Goal: Communication & Community: Answer question/provide support

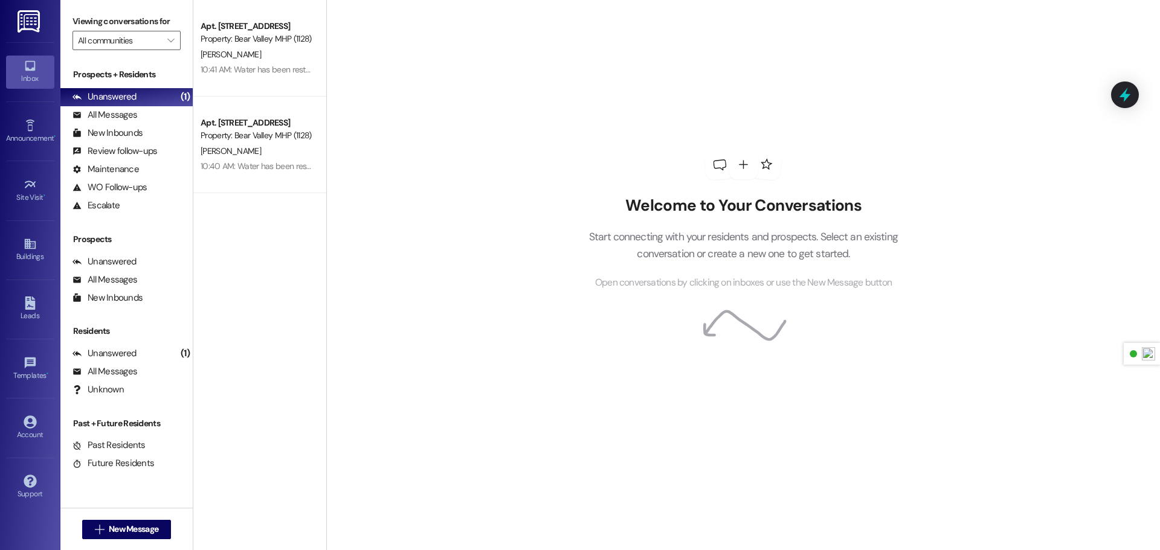
click at [39, 19] on img at bounding box center [30, 21] width 25 height 22
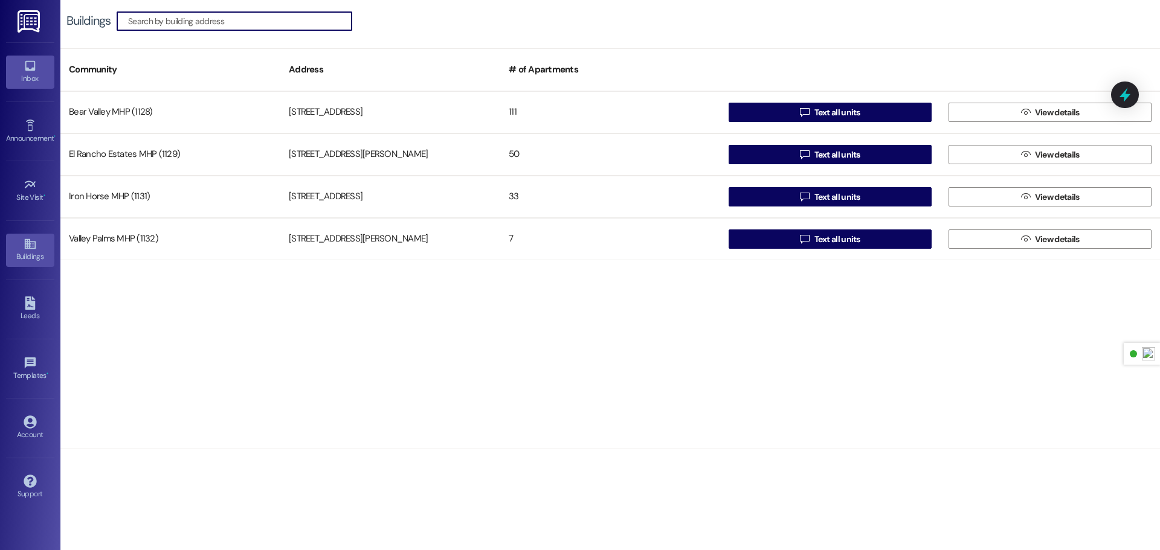
click at [27, 74] on div "Inbox" at bounding box center [30, 78] width 60 height 12
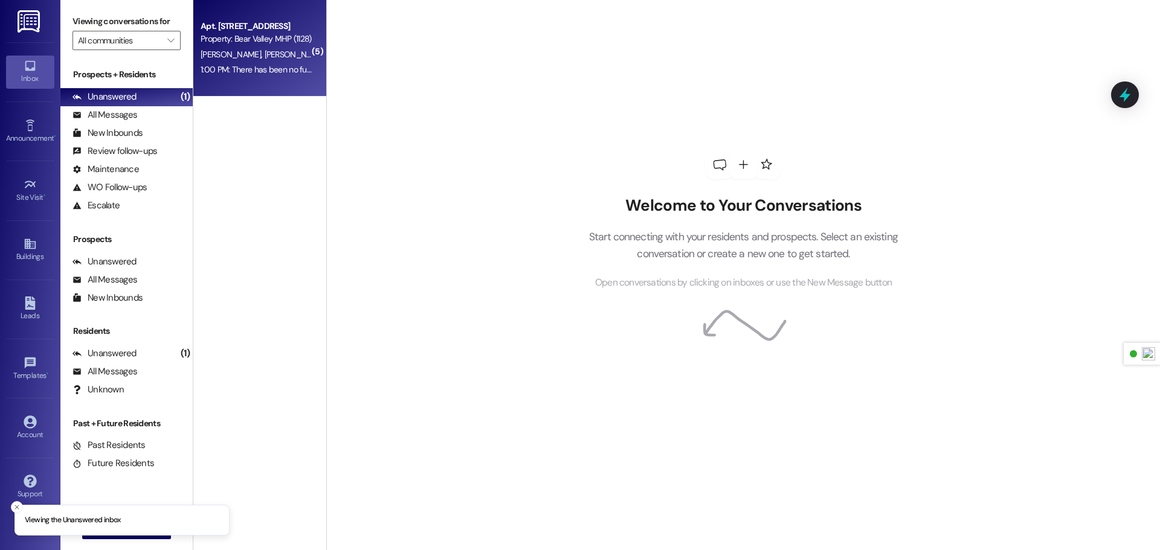
click at [272, 74] on div "1:00 PM: There has been no further update. Is the water been turned back on? It…" at bounding box center [380, 69] width 358 height 11
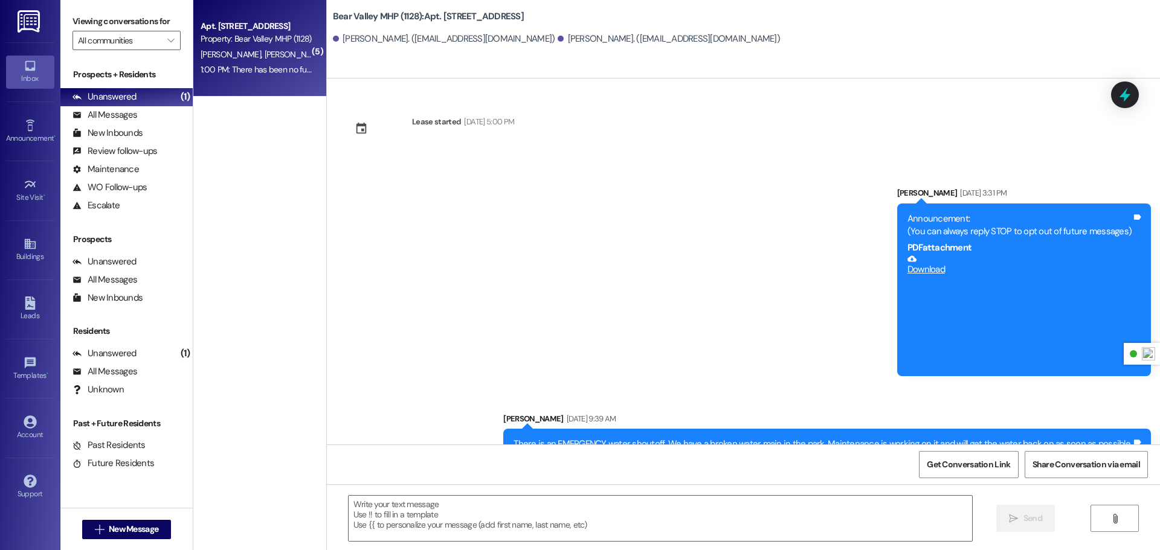
scroll to position [4536, 0]
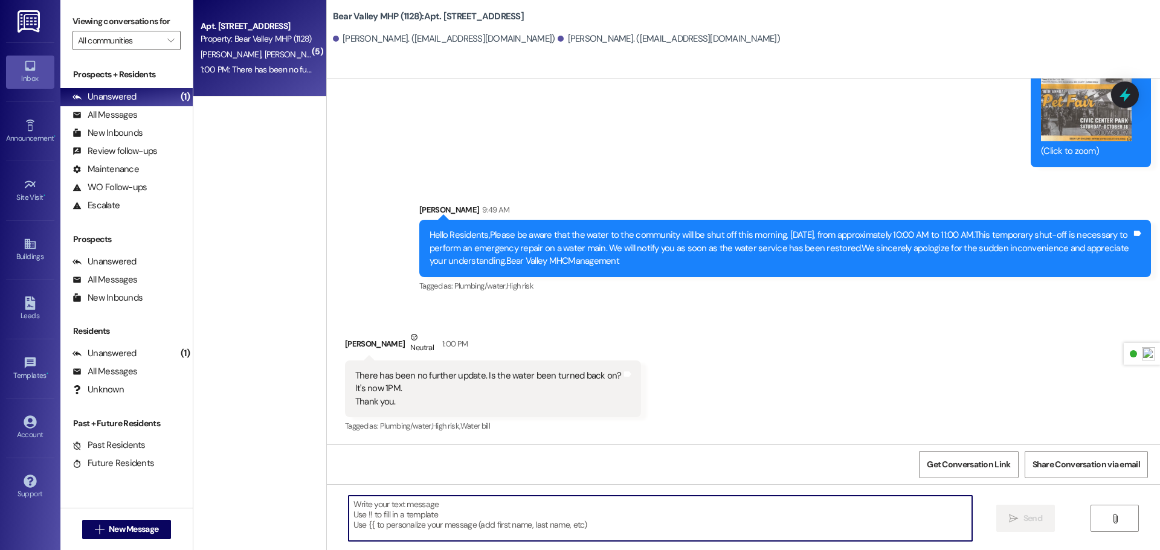
click at [449, 518] on textarea at bounding box center [660, 518] width 623 height 45
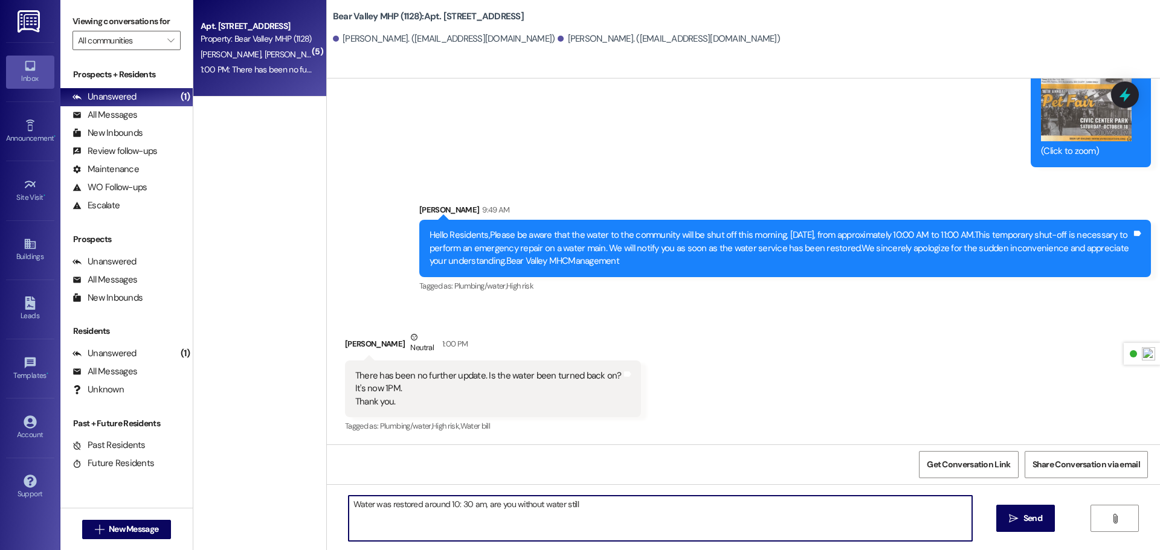
type textarea "Water was restored around 10: 30 am, are you without water still?"
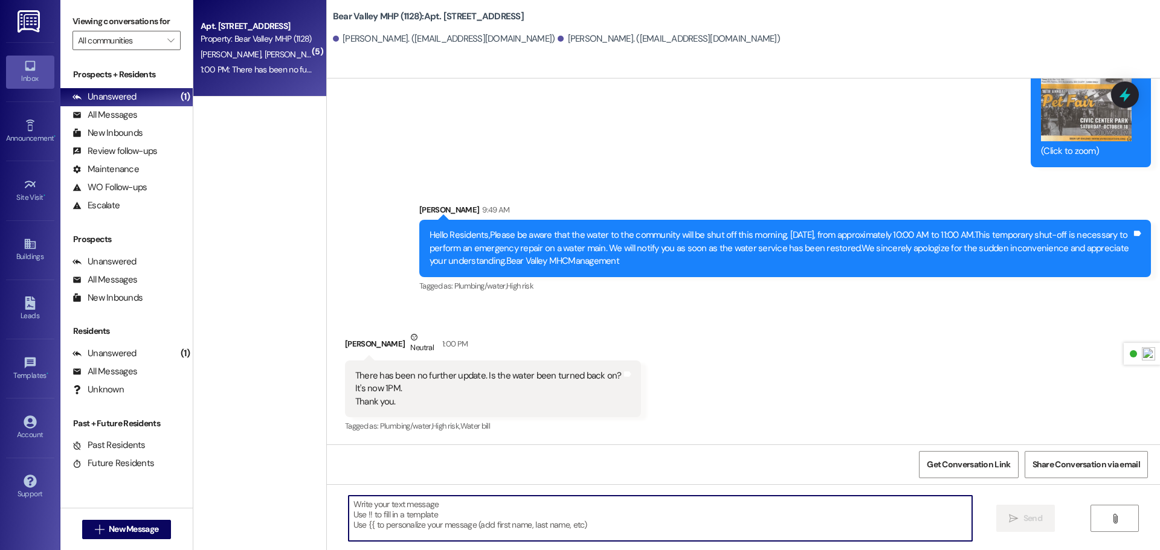
click at [35, 16] on img at bounding box center [30, 21] width 25 height 22
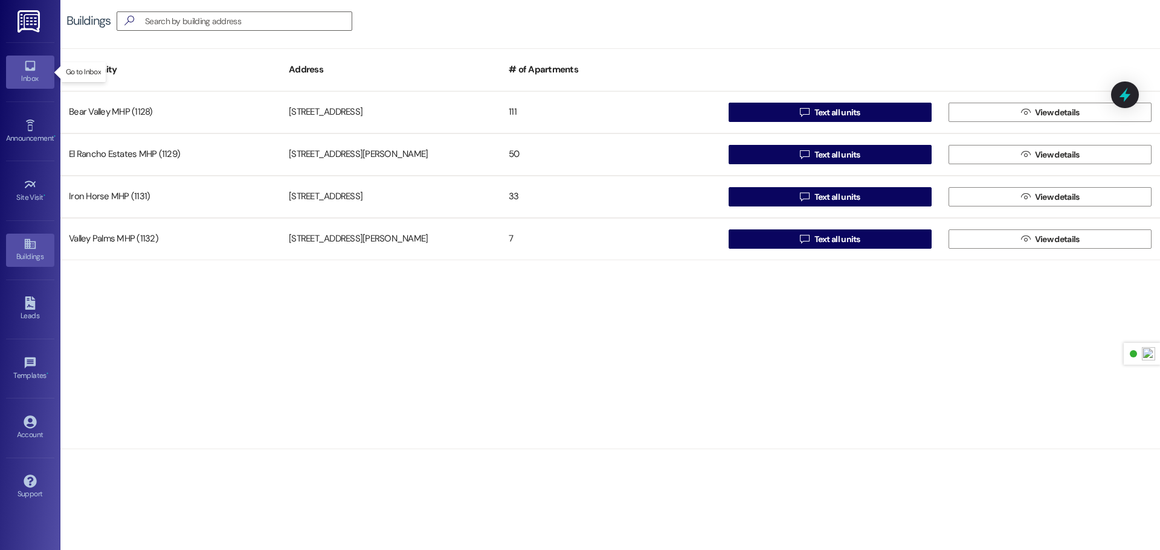
click at [30, 68] on icon at bounding box center [30, 65] width 13 height 13
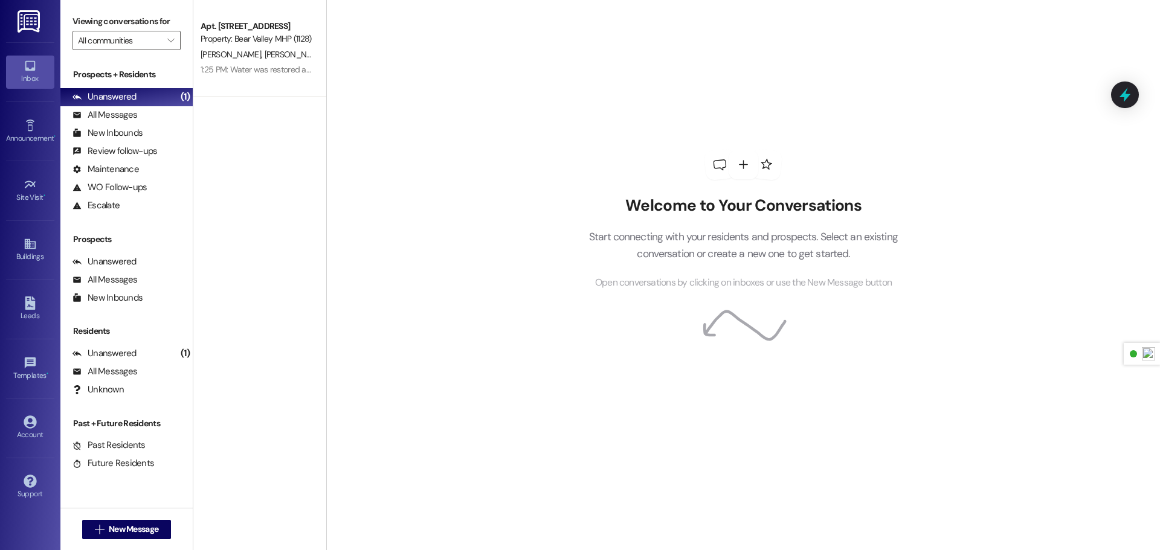
click at [26, 30] on img at bounding box center [30, 21] width 25 height 22
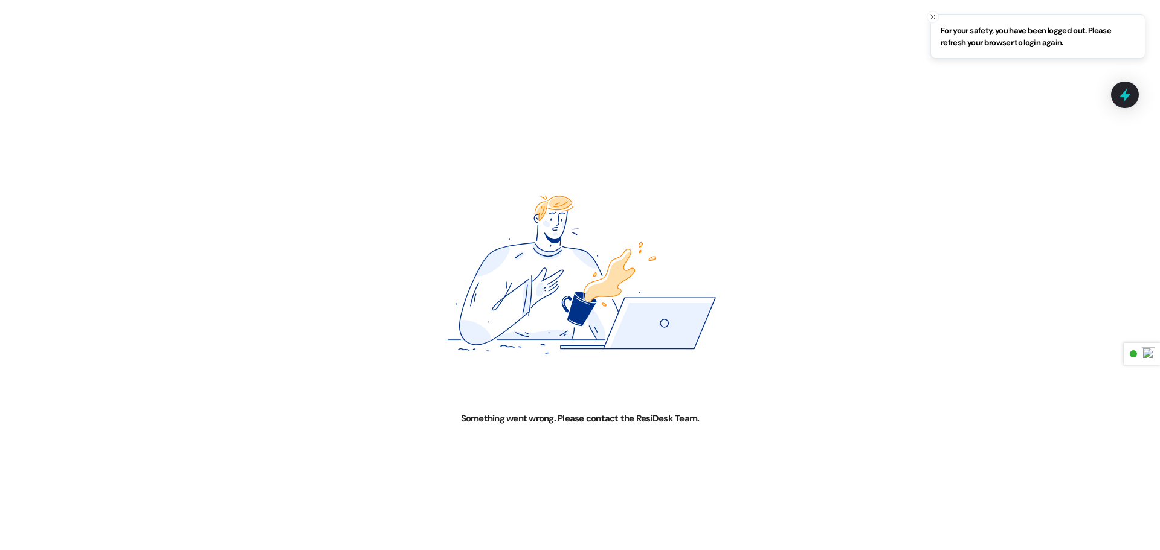
click at [37, 81] on div "Something went wrong. Please contact the ResiDesk Team." at bounding box center [580, 275] width 1160 height 550
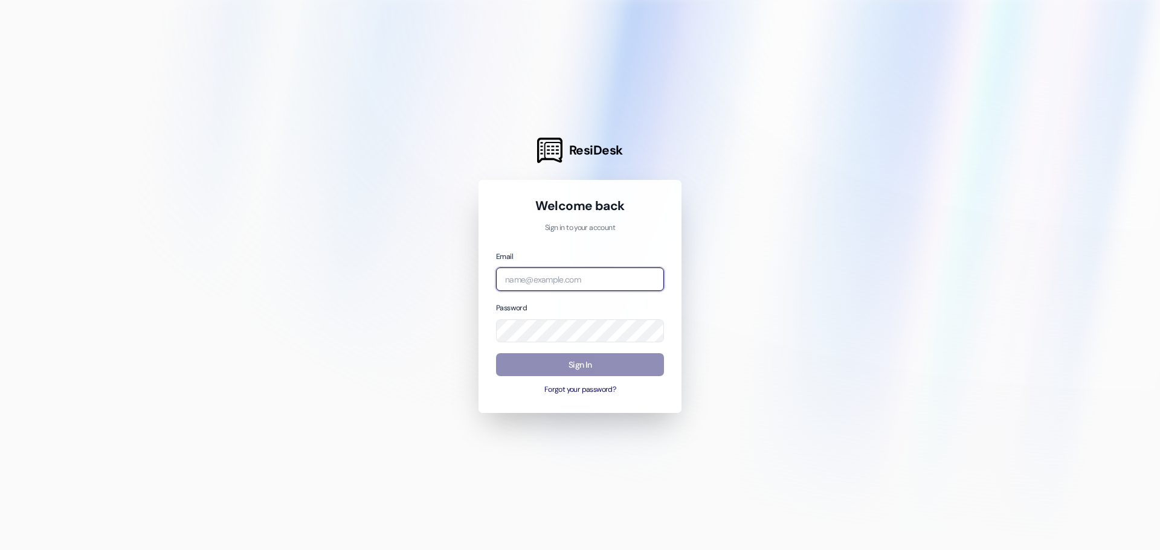
type input "[PERSON_NAME][EMAIL_ADDRESS][DOMAIN_NAME]"
click at [535, 358] on button "Sign In" at bounding box center [580, 365] width 168 height 24
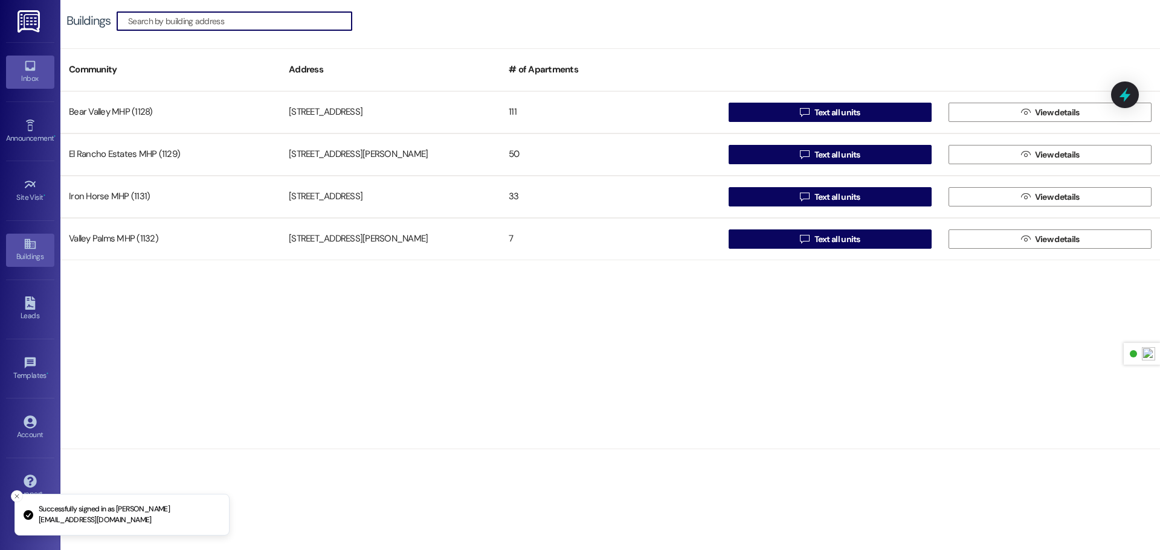
click at [25, 59] on icon at bounding box center [30, 65] width 13 height 13
